Goal: Task Accomplishment & Management: Manage account settings

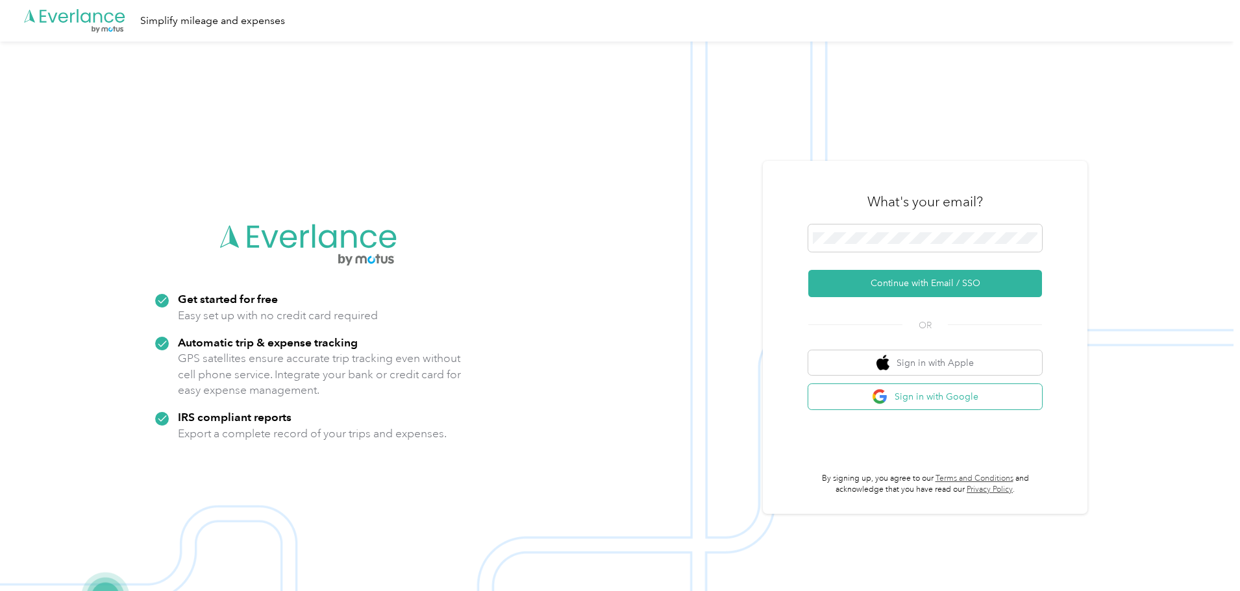
click at [940, 400] on button "Sign in with Google" at bounding box center [925, 396] width 234 height 25
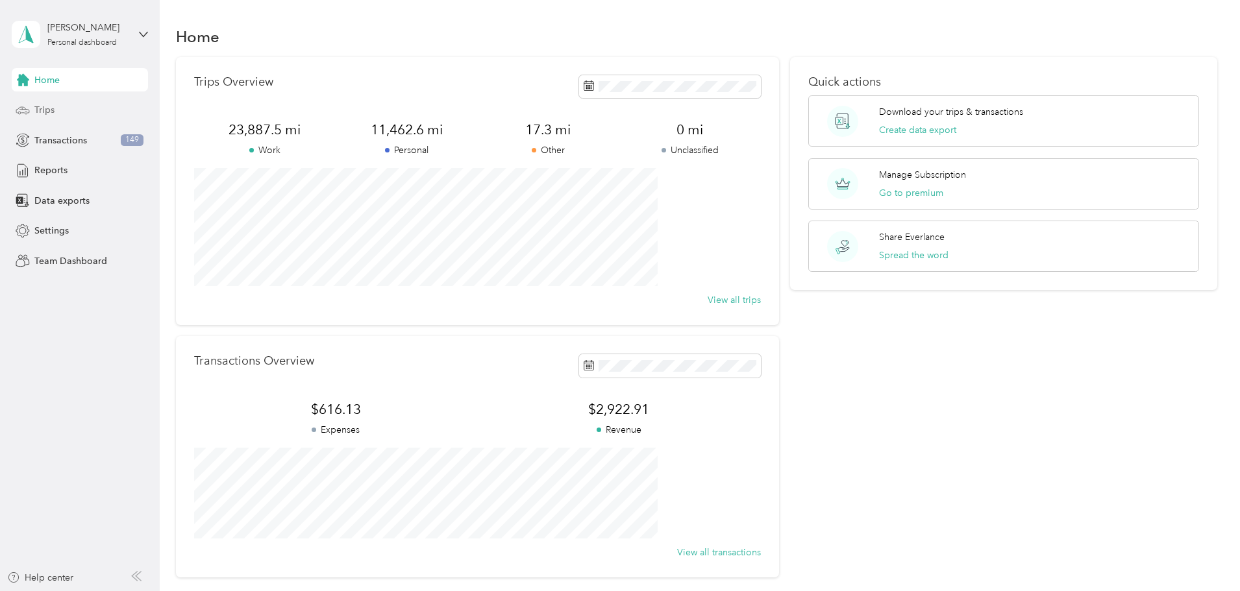
click at [42, 106] on span "Trips" at bounding box center [44, 110] width 20 height 14
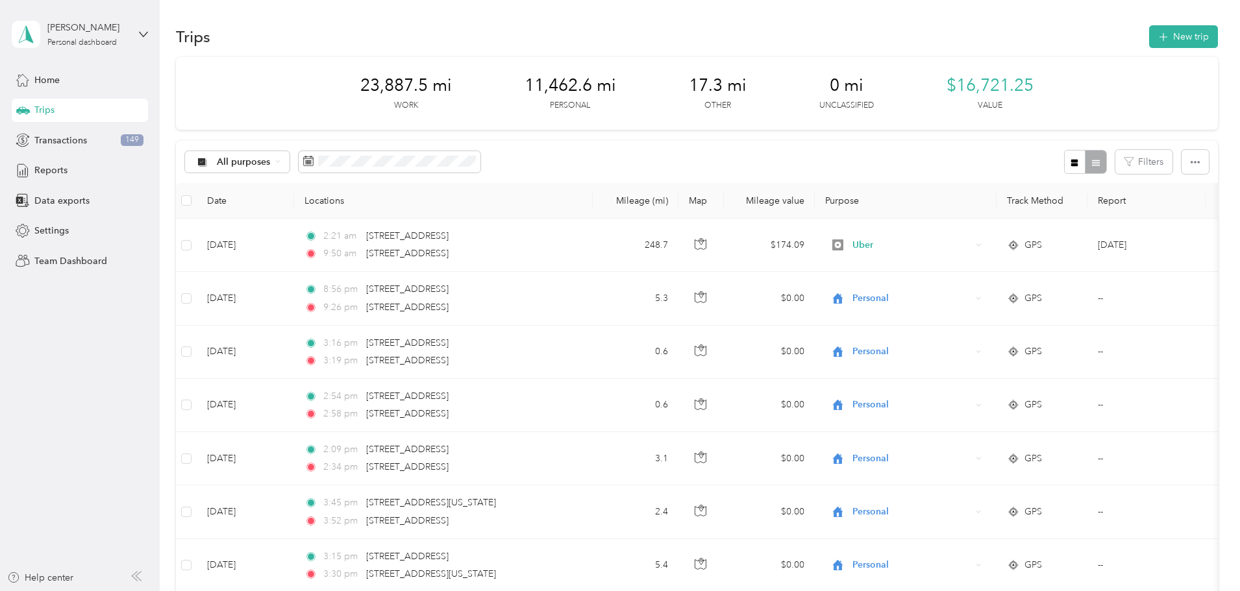
click at [45, 169] on span "Reports" at bounding box center [50, 171] width 33 height 14
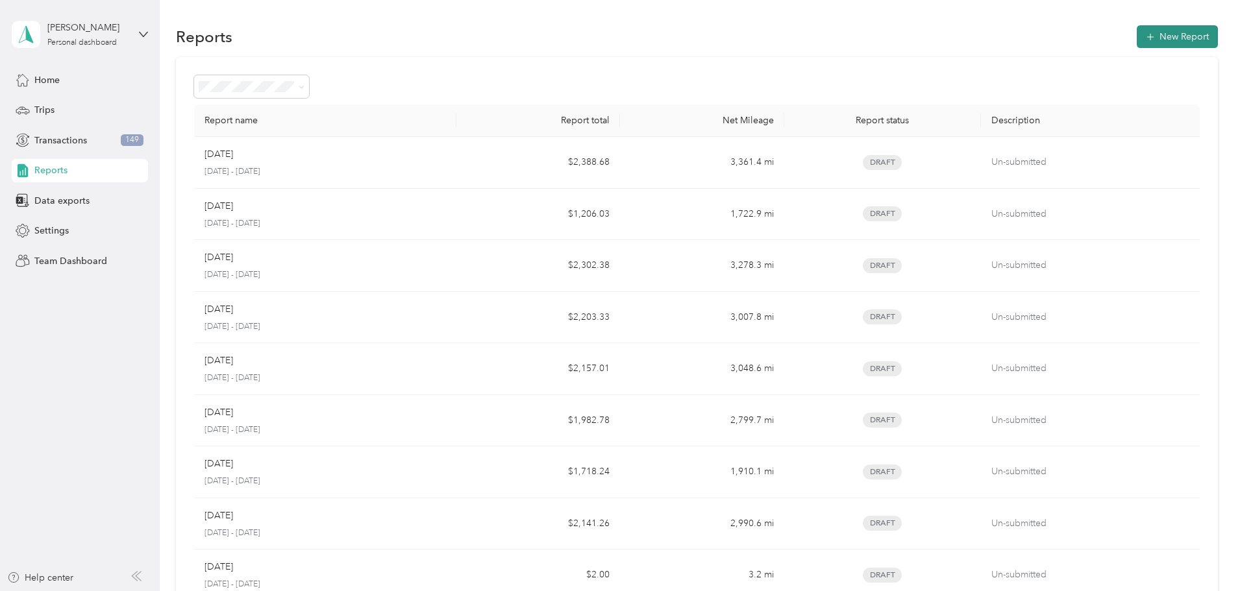
click at [1137, 33] on button "New Report" at bounding box center [1177, 36] width 81 height 23
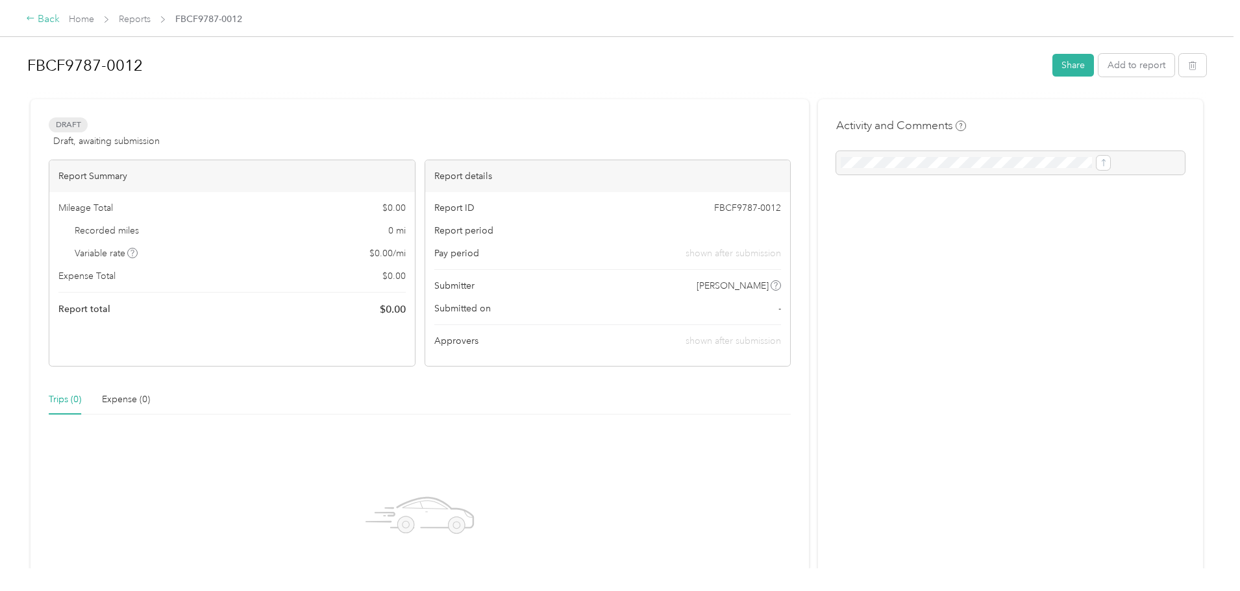
click at [60, 16] on div "Back" at bounding box center [43, 20] width 34 height 16
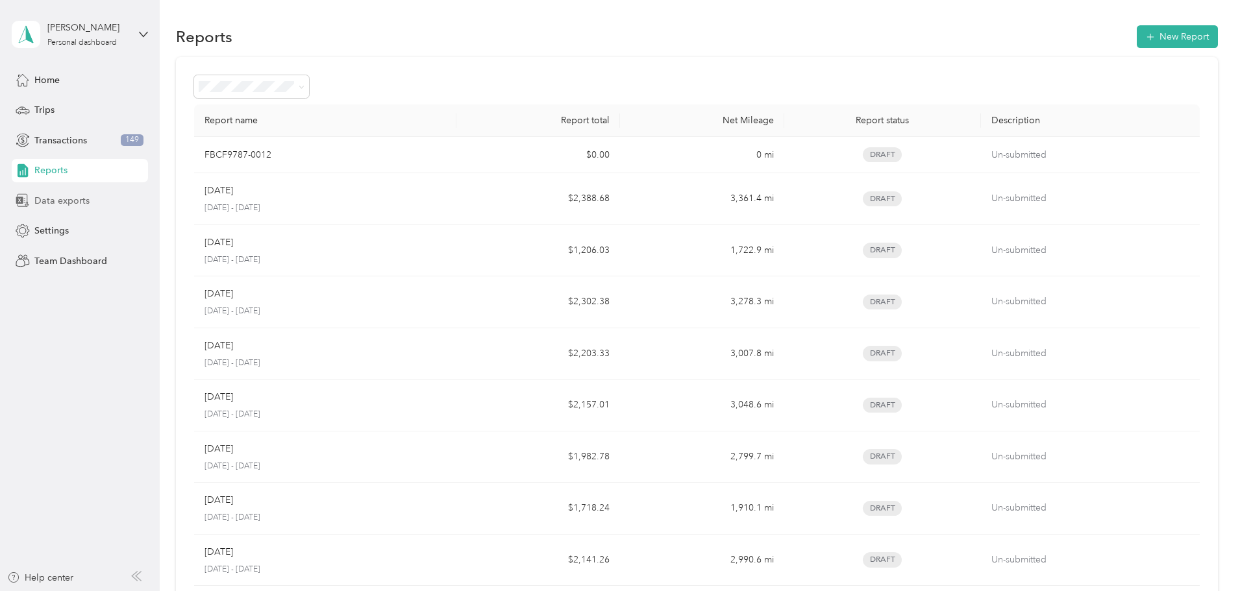
click at [62, 202] on span "Data exports" at bounding box center [61, 201] width 55 height 14
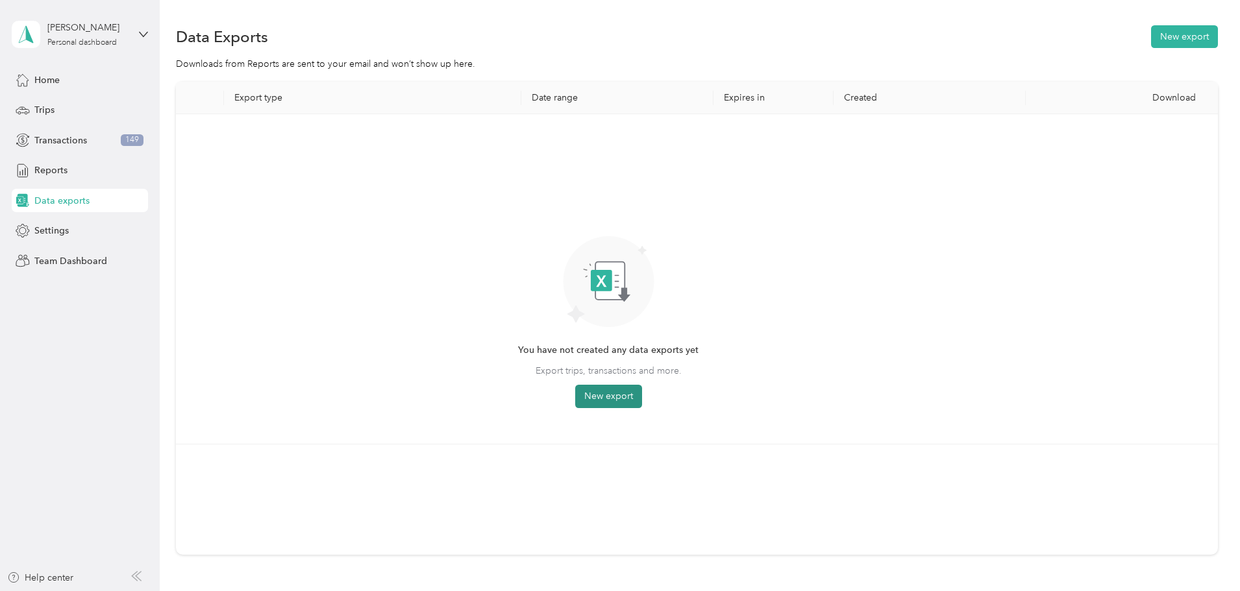
click at [642, 393] on button "New export" at bounding box center [608, 396] width 67 height 23
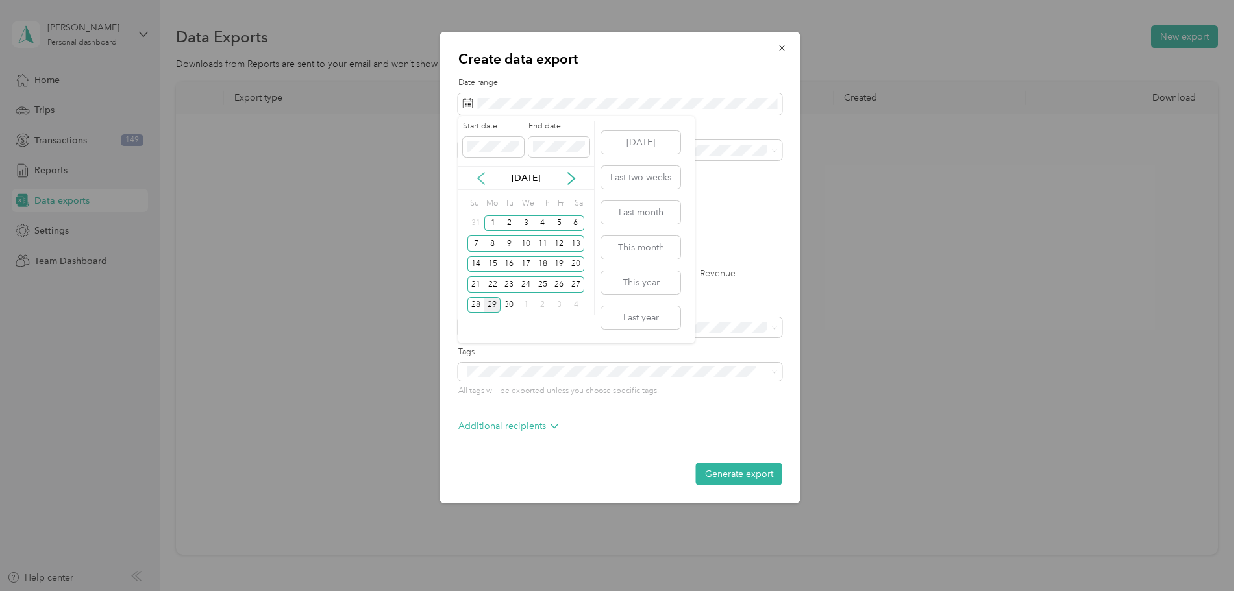
click at [484, 182] on icon at bounding box center [480, 178] width 13 height 13
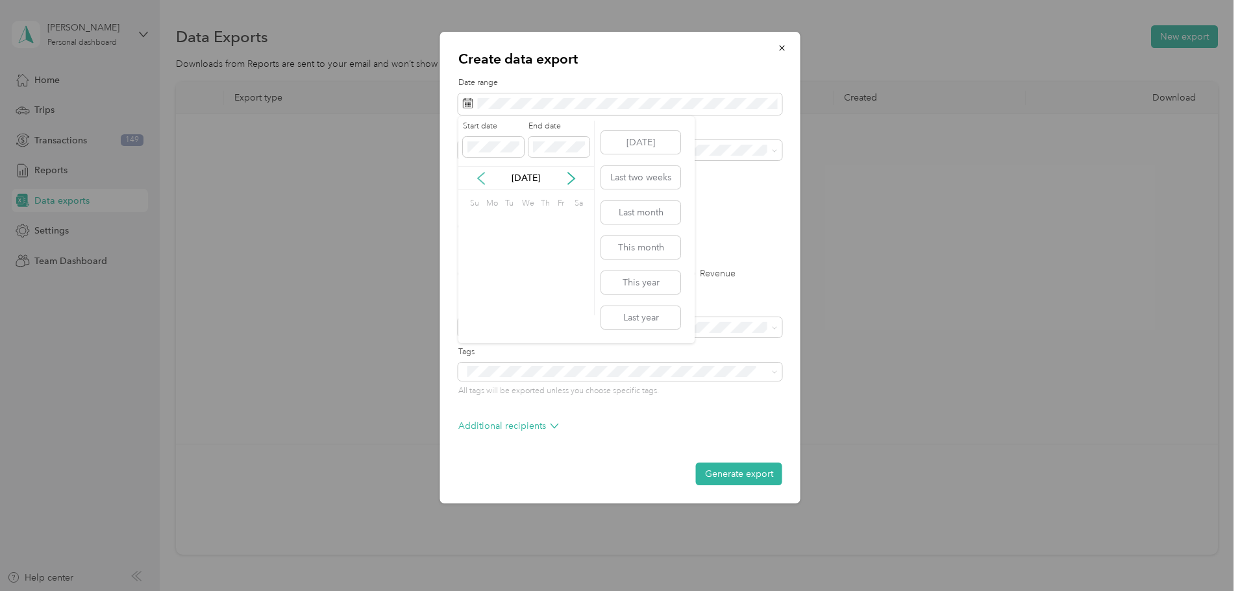
click at [484, 182] on icon at bounding box center [480, 178] width 13 height 13
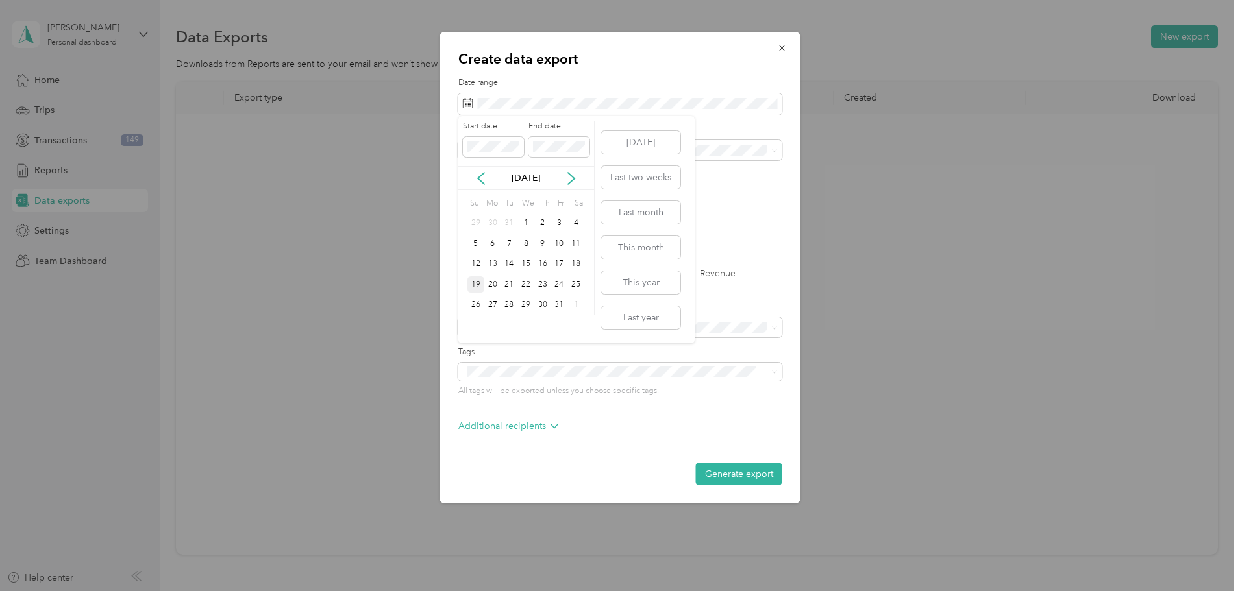
click at [476, 289] on div "19" at bounding box center [475, 285] width 17 height 16
click at [515, 182] on p "[DATE]" at bounding box center [526, 178] width 55 height 14
click at [567, 180] on icon at bounding box center [571, 178] width 13 height 13
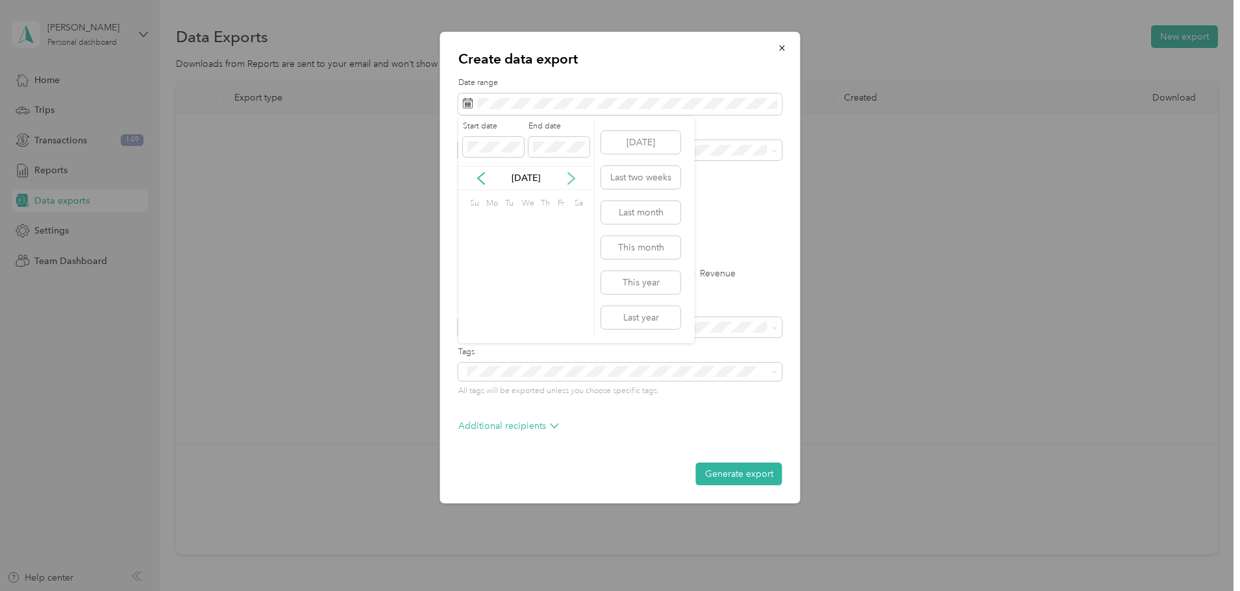
click at [567, 180] on icon at bounding box center [571, 178] width 13 height 13
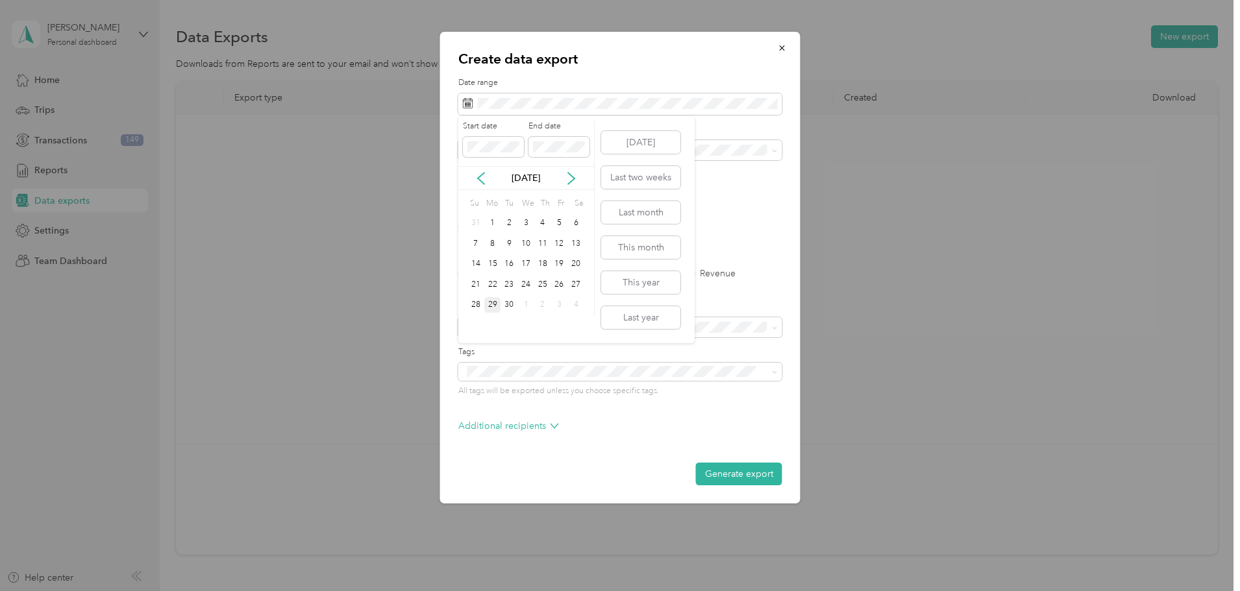
click at [492, 303] on div "29" at bounding box center [492, 305] width 17 height 16
click at [737, 476] on button "Generate export" at bounding box center [739, 474] width 86 height 23
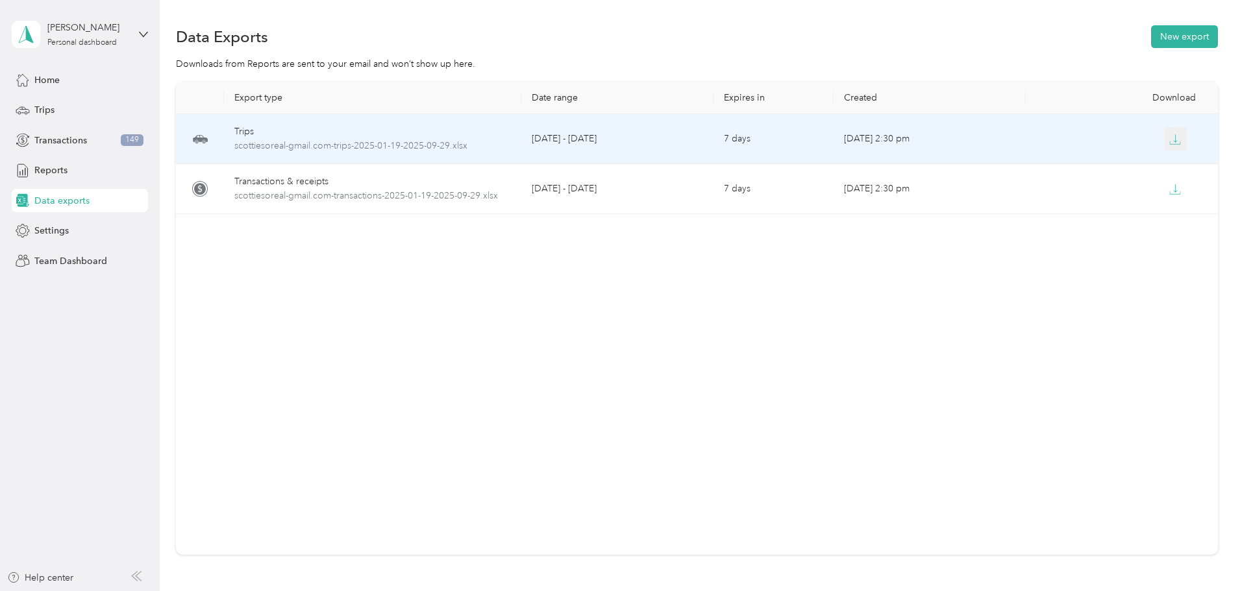
click at [1169, 142] on icon "button" at bounding box center [1175, 140] width 12 height 12
